Goal: Task Accomplishment & Management: Manage account settings

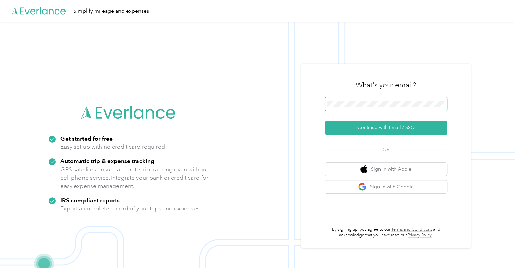
drag, startPoint x: 377, startPoint y: 97, endPoint x: 380, endPoint y: 100, distance: 3.8
click at [380, 99] on span at bounding box center [386, 104] width 122 height 14
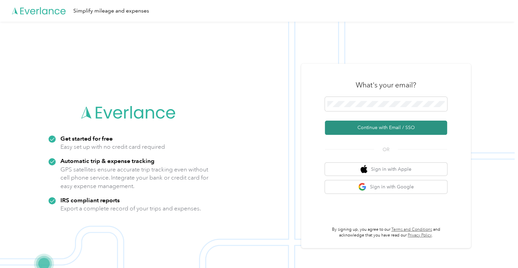
click at [380, 131] on button "Continue with Email / SSO" at bounding box center [386, 128] width 122 height 14
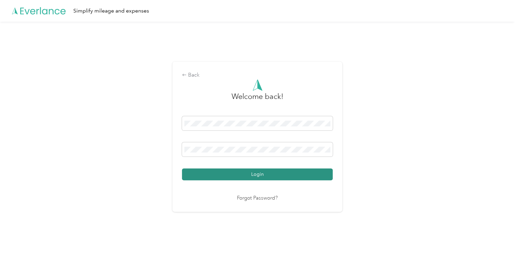
click at [301, 172] on button "Login" at bounding box center [257, 175] width 151 height 12
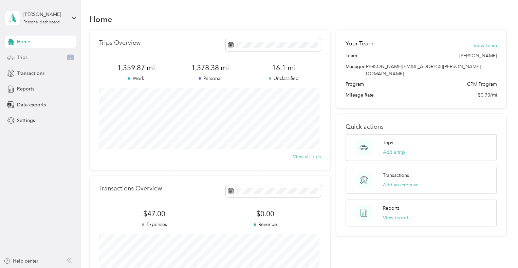
click at [47, 56] on div "Trips 3" at bounding box center [40, 58] width 71 height 12
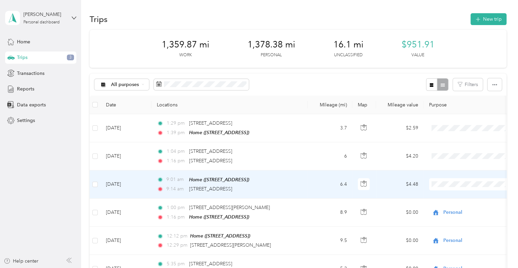
click at [448, 207] on span "Personal" at bounding box center [476, 207] width 63 height 7
click at [309, 186] on td "6.4" at bounding box center [329, 185] width 45 height 28
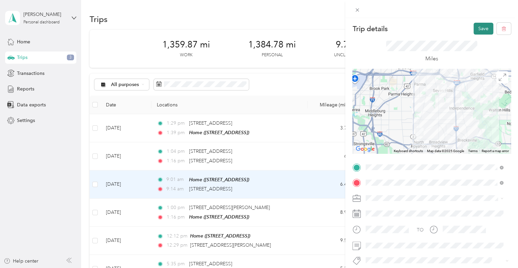
click at [479, 25] on button "Save" at bounding box center [483, 29] width 20 height 12
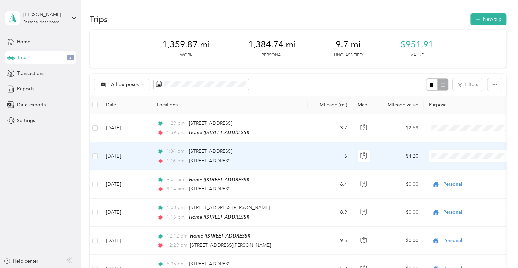
click at [315, 148] on td "6" at bounding box center [329, 156] width 45 height 28
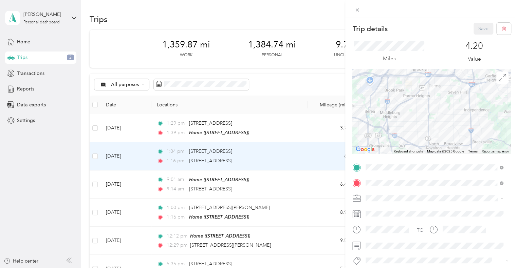
drag, startPoint x: 388, startPoint y: 209, endPoint x: 389, endPoint y: 225, distance: 16.3
click at [388, 209] on span "Cuyahoga DD" at bounding box center [383, 211] width 31 height 6
click at [473, 26] on button "Save" at bounding box center [483, 29] width 20 height 12
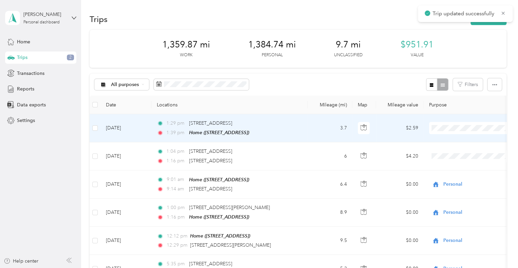
click at [322, 130] on td "3.7" at bounding box center [329, 128] width 45 height 28
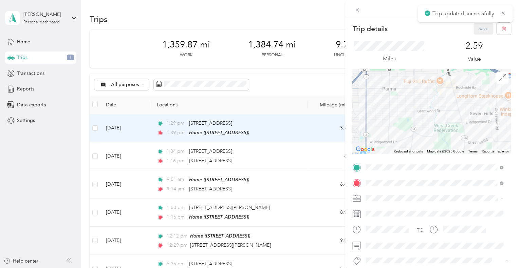
click at [385, 219] on span "Personal" at bounding box center [377, 221] width 18 height 6
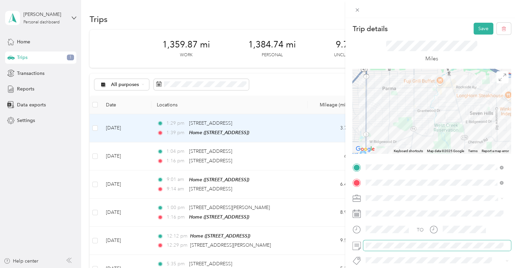
click at [392, 242] on span at bounding box center [437, 246] width 148 height 11
click at [360, 244] on icon at bounding box center [356, 246] width 8 height 8
click at [479, 28] on button "Save" at bounding box center [483, 29] width 20 height 12
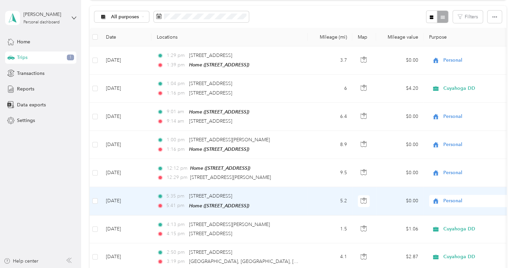
scroll to position [102, 0]
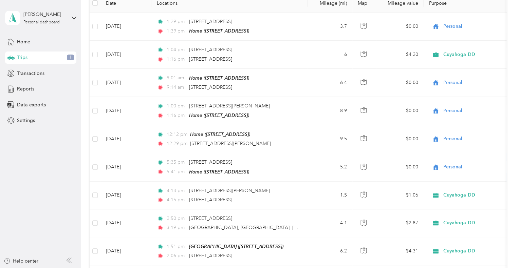
click at [59, 173] on aside "[PERSON_NAME] Personal dashboard Home Trips 1 Transactions Reports Data exports…" at bounding box center [40, 134] width 81 height 268
